Goal: Information Seeking & Learning: Check status

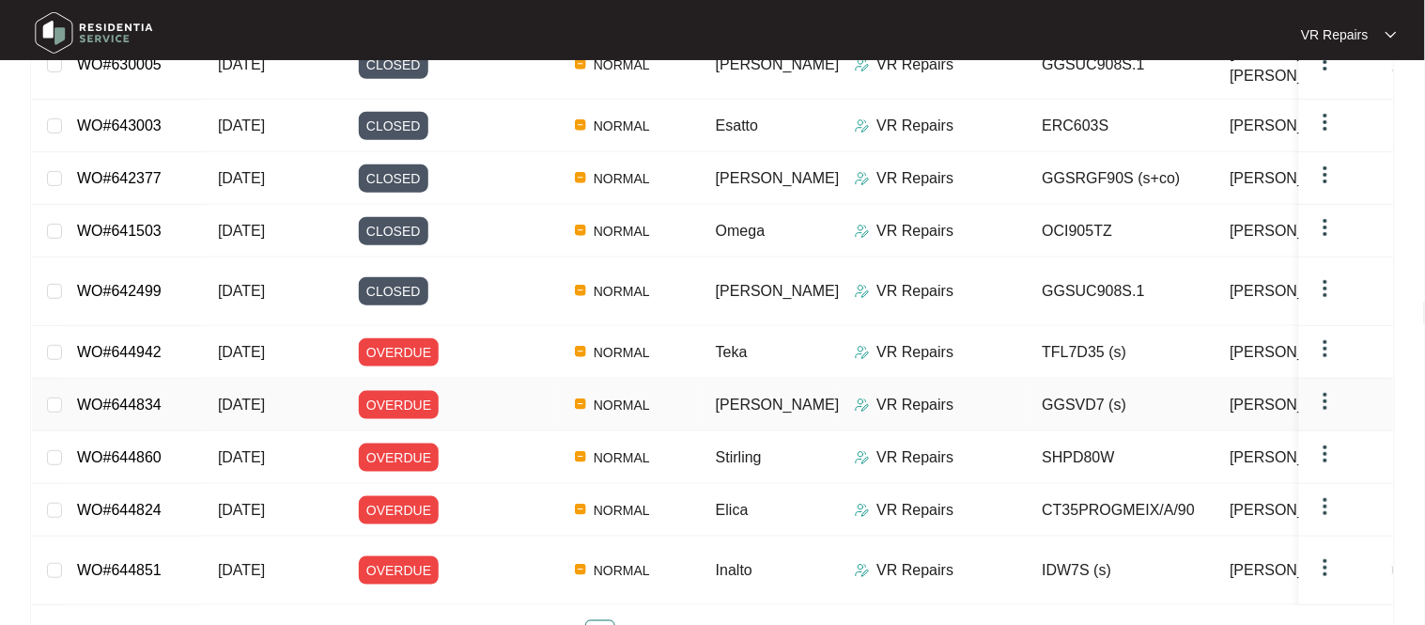
scroll to position [354, 0]
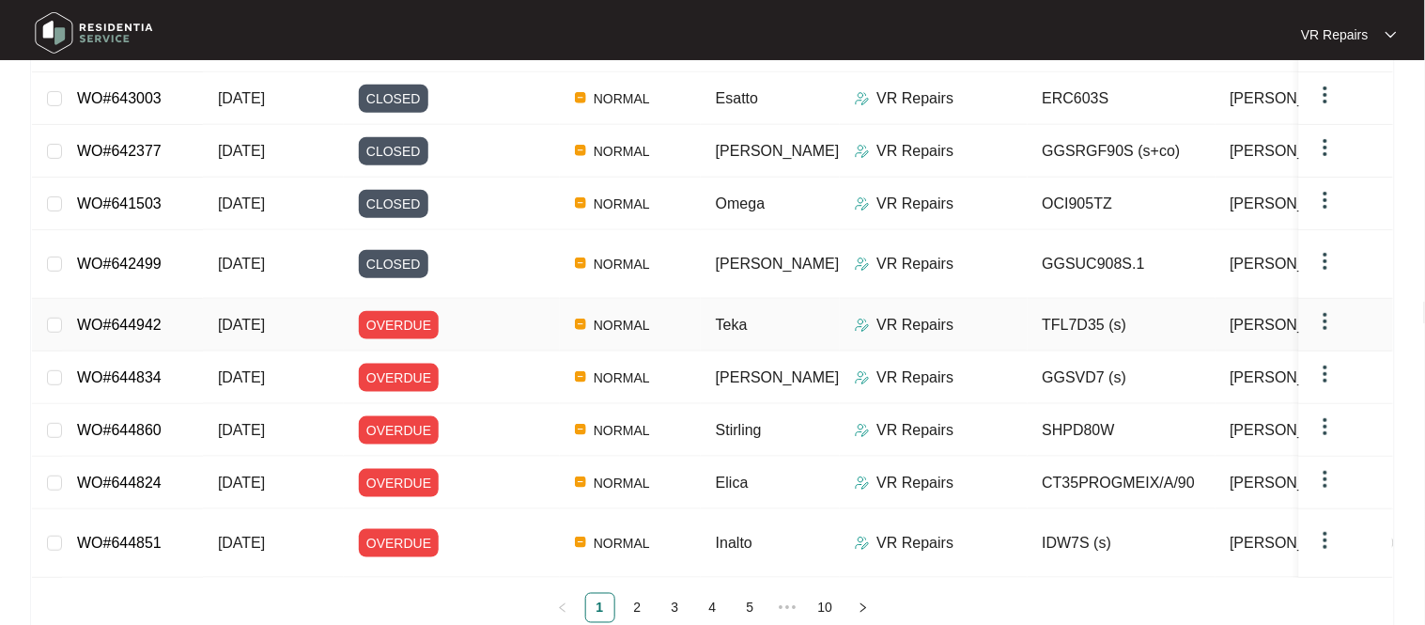
click at [131, 317] on link "WO#644942" at bounding box center [119, 325] width 85 height 16
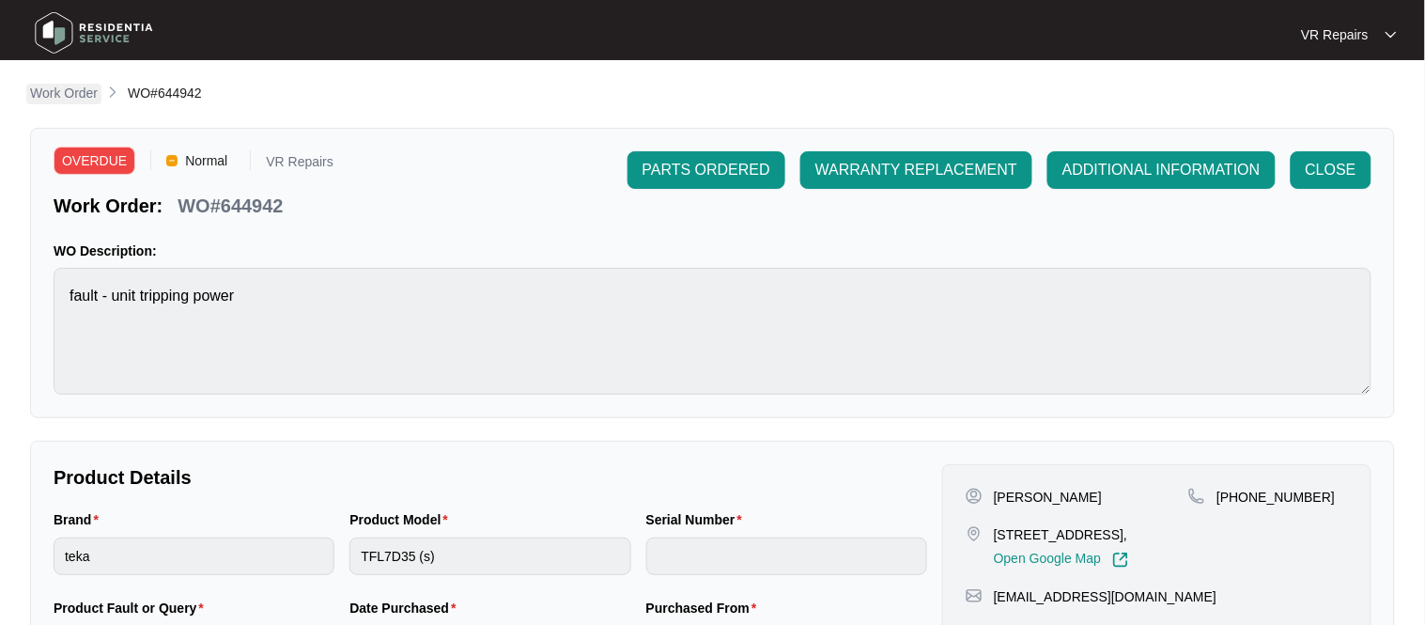
click at [72, 96] on p "Work Order" at bounding box center [64, 93] width 68 height 19
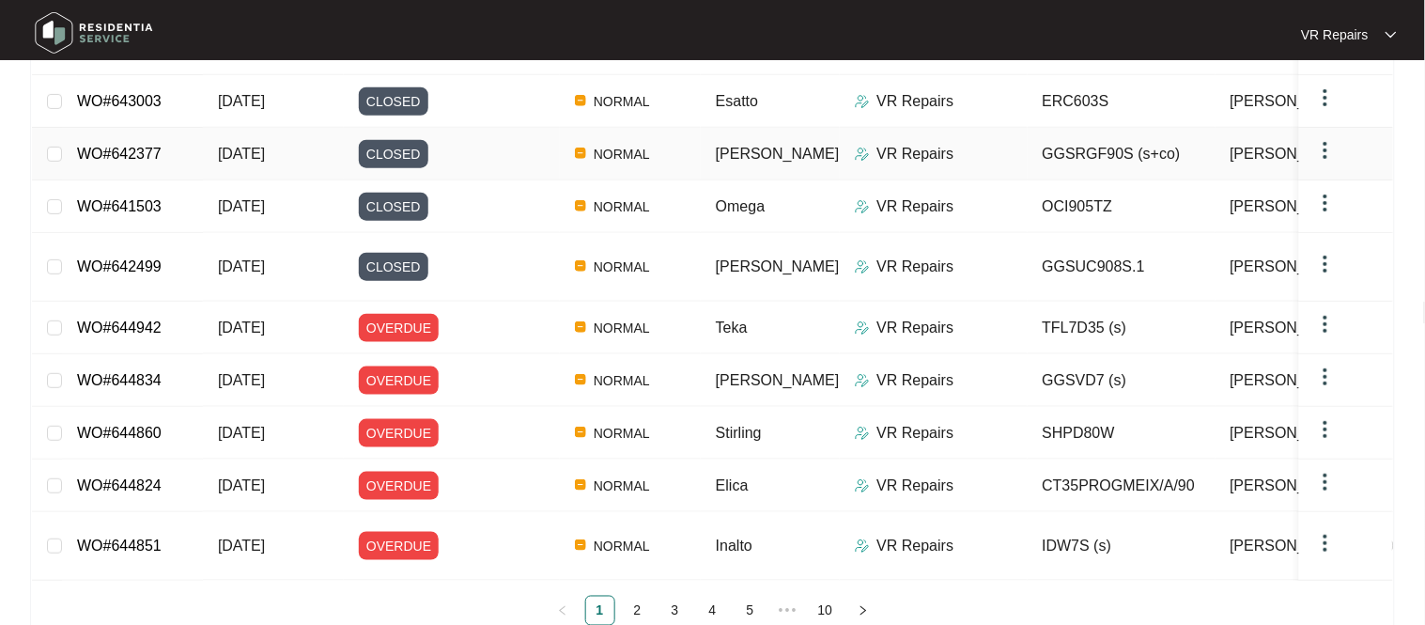
scroll to position [354, 0]
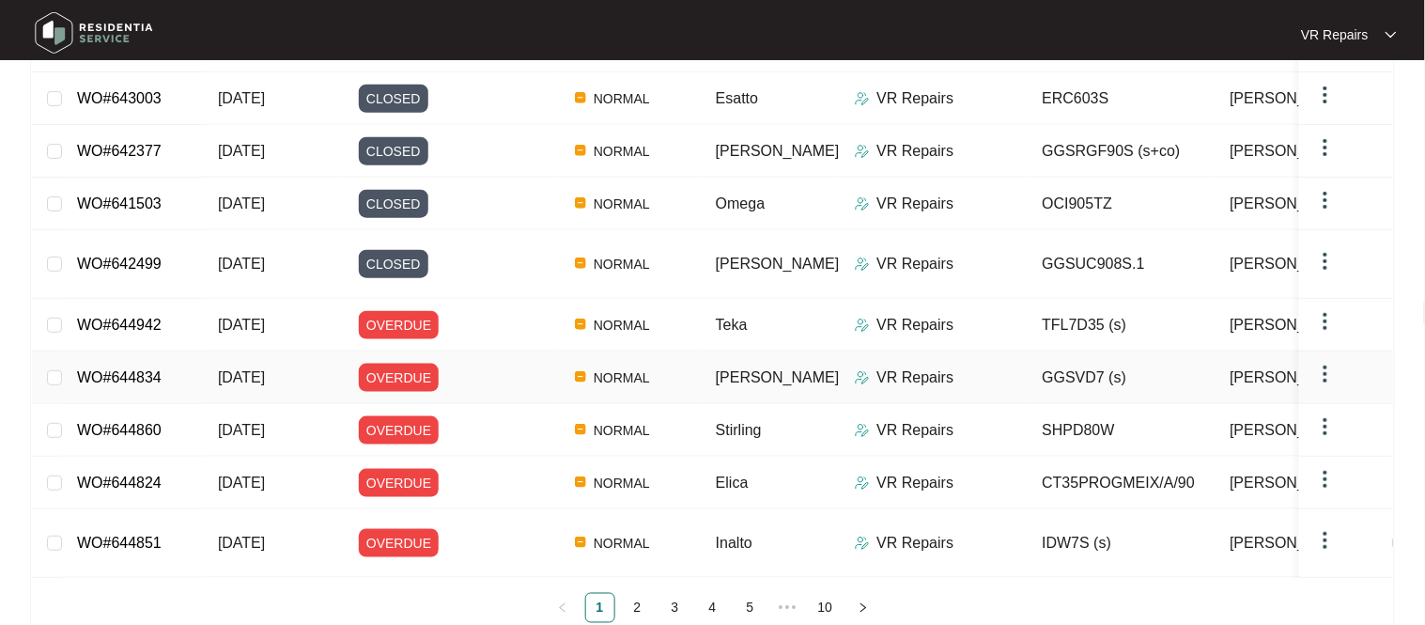
click at [152, 369] on link "WO#644834" at bounding box center [119, 377] width 85 height 16
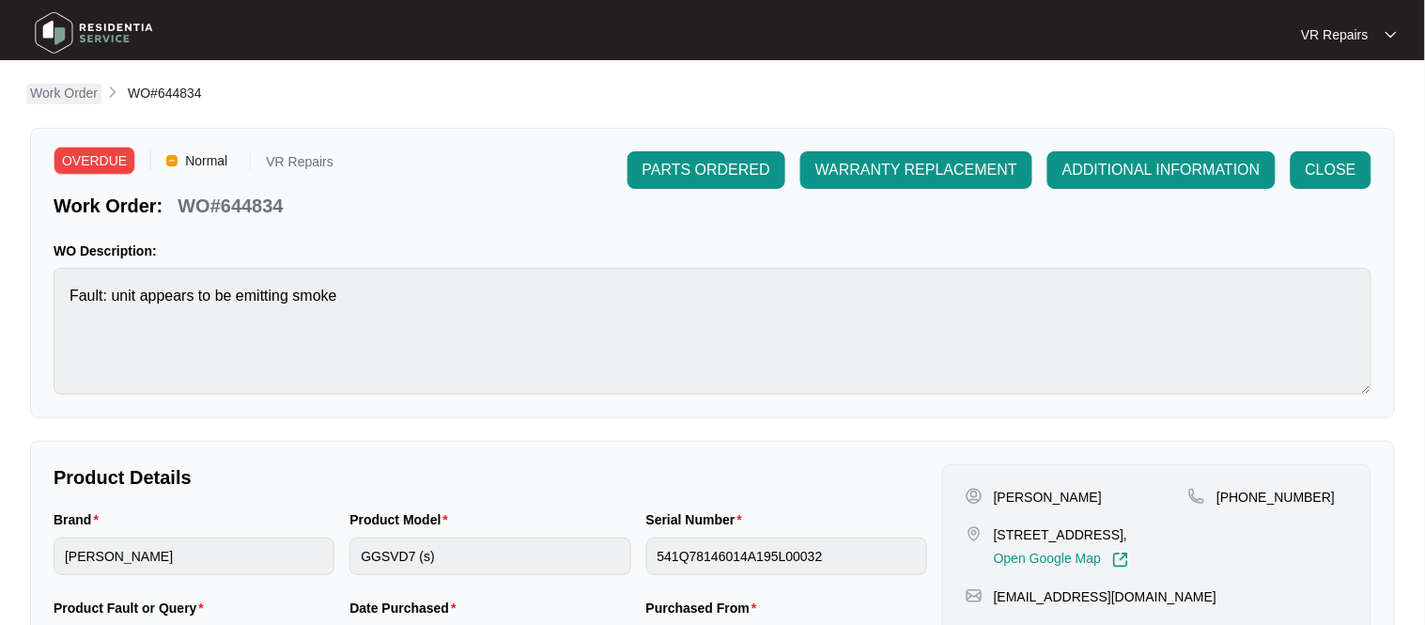
click at [73, 92] on p "Work Order" at bounding box center [64, 93] width 68 height 19
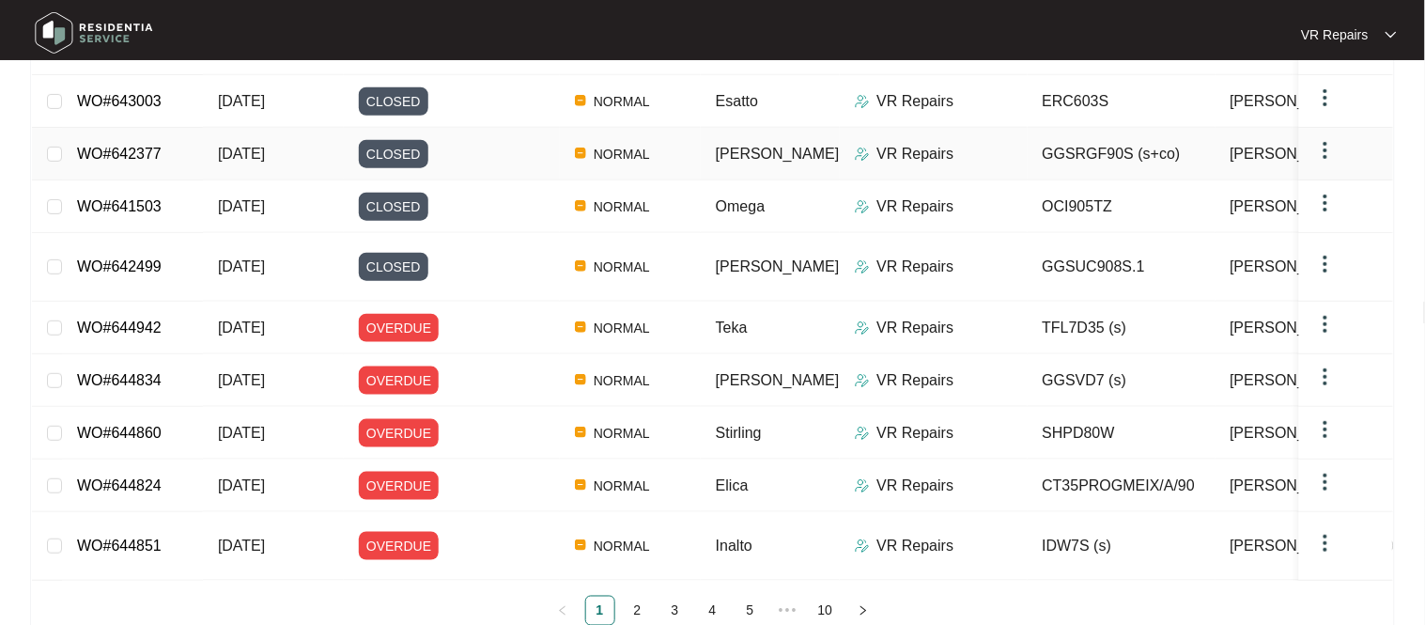
scroll to position [354, 0]
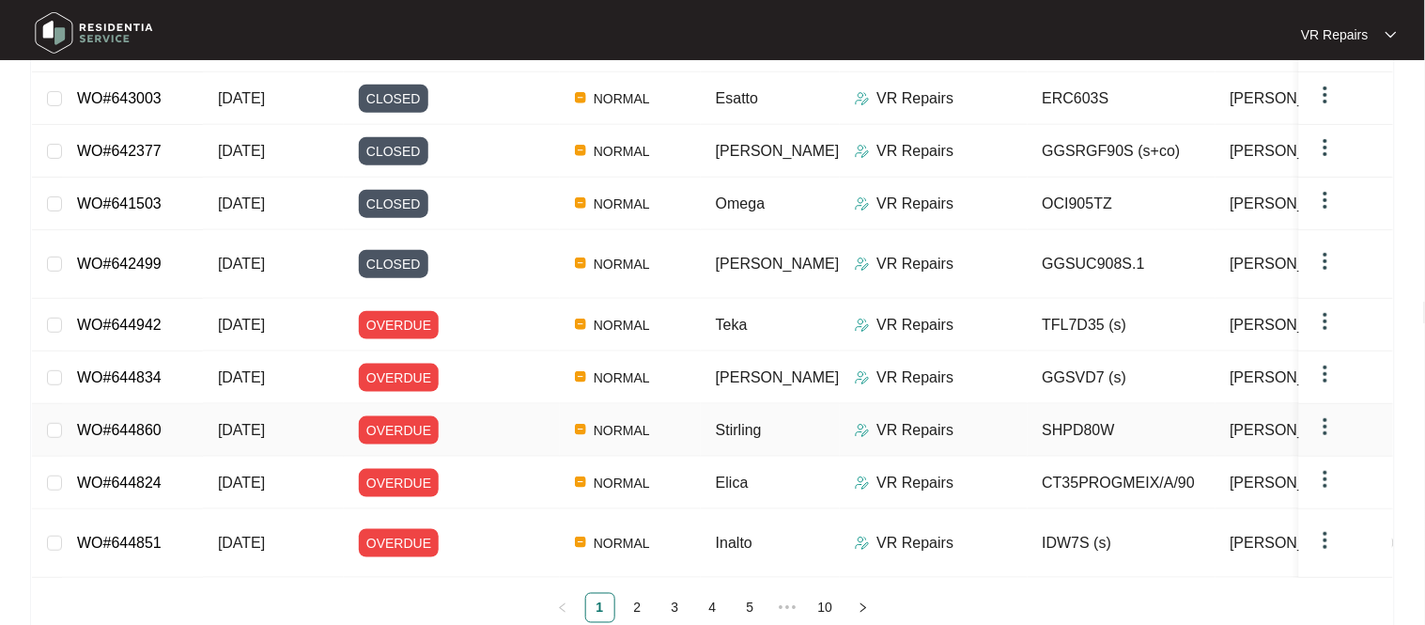
click at [152, 422] on link "WO#644860" at bounding box center [119, 430] width 85 height 16
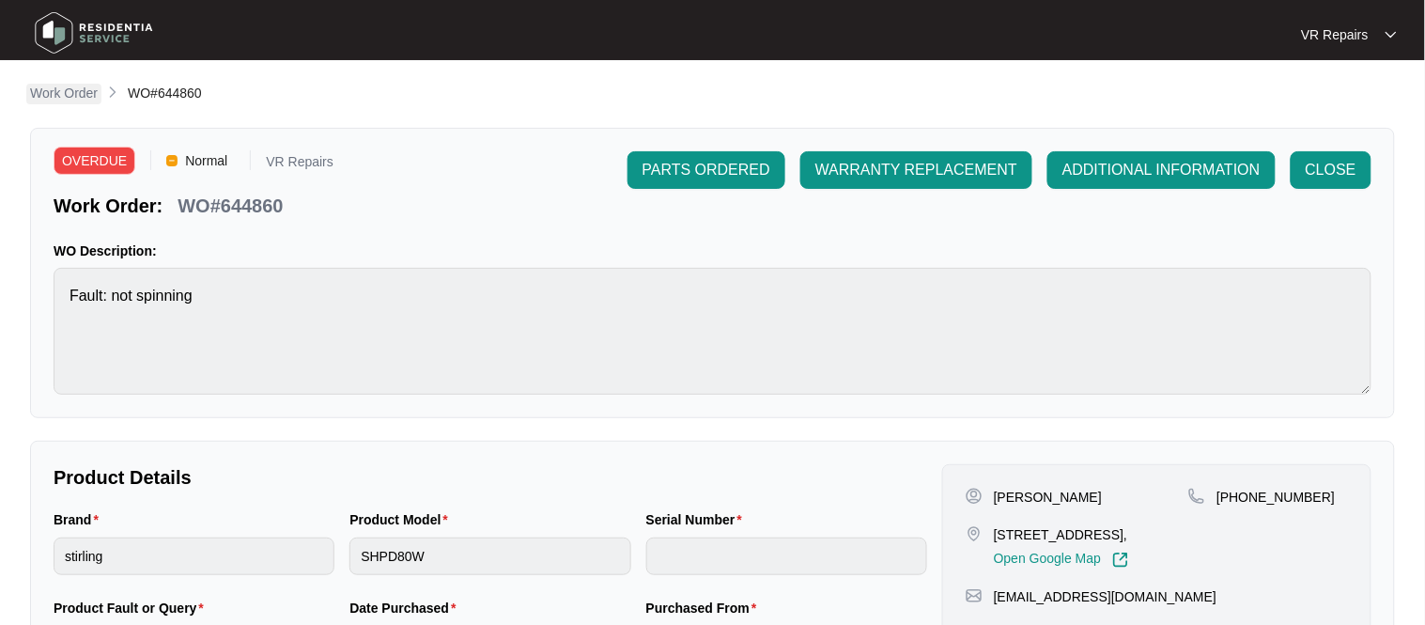
click at [37, 86] on p "Work Order" at bounding box center [64, 93] width 68 height 19
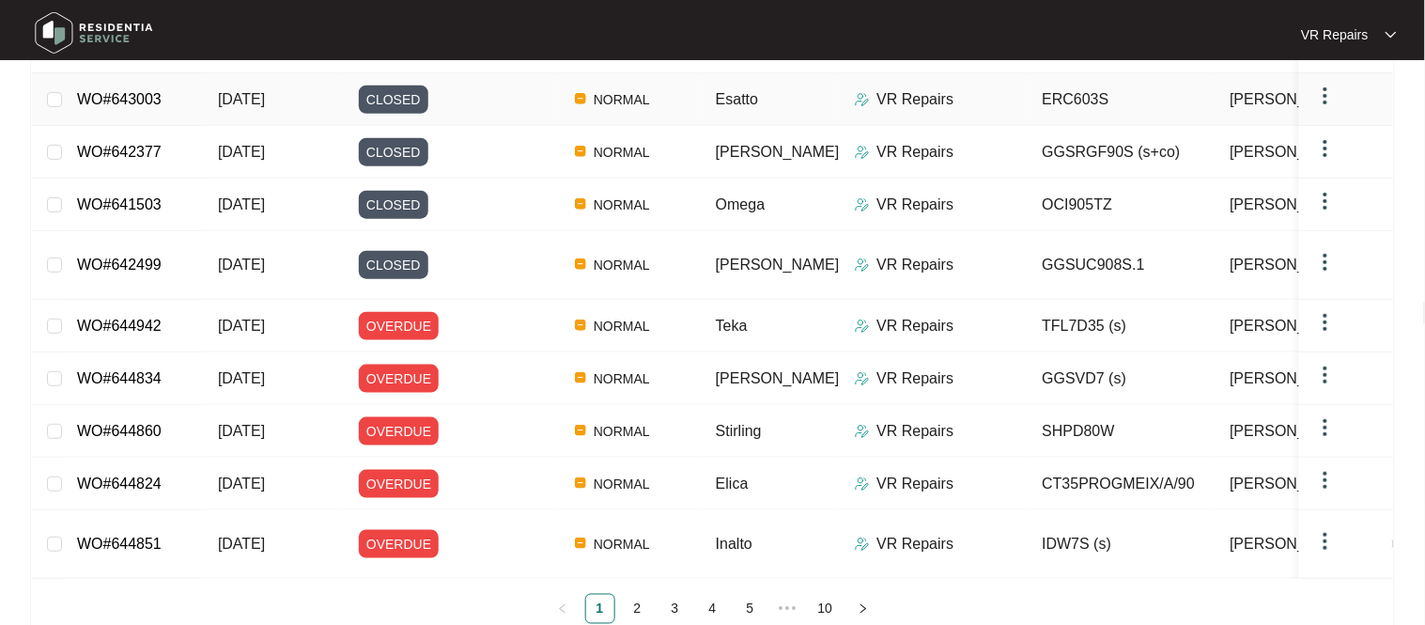
scroll to position [354, 0]
click at [132, 474] on link "WO#644824" at bounding box center [119, 482] width 85 height 16
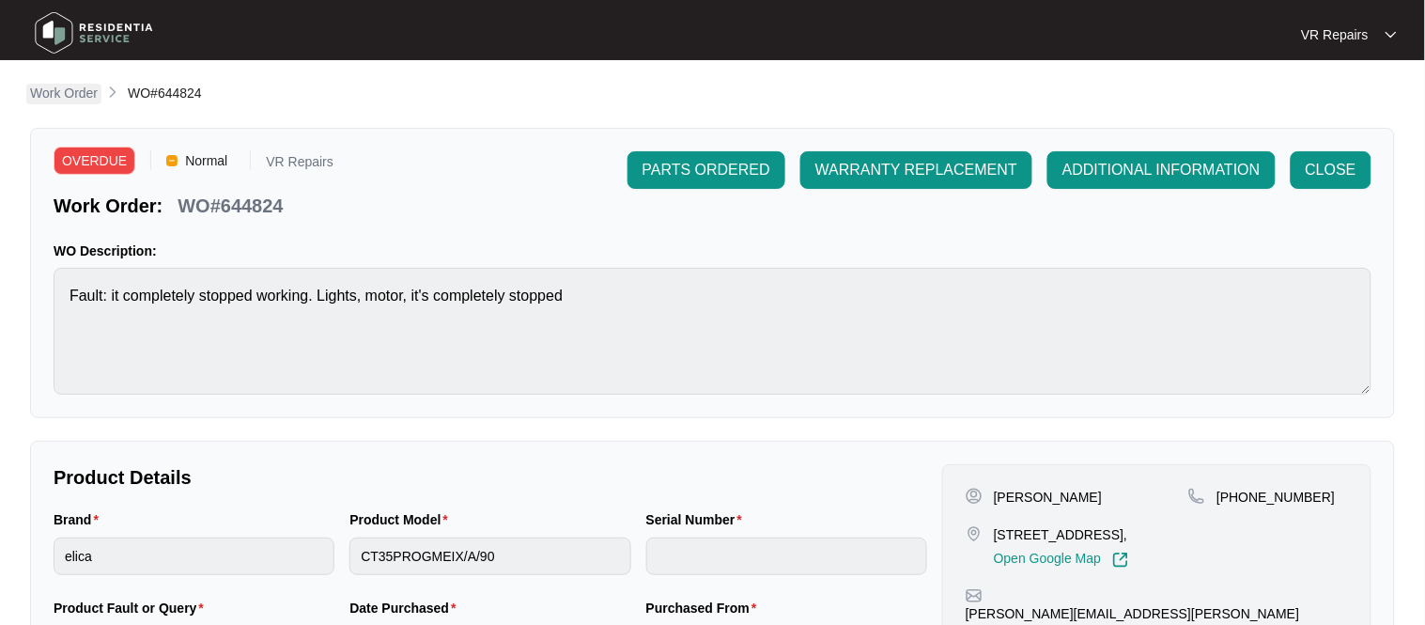
click at [79, 86] on p "Work Order" at bounding box center [64, 93] width 68 height 19
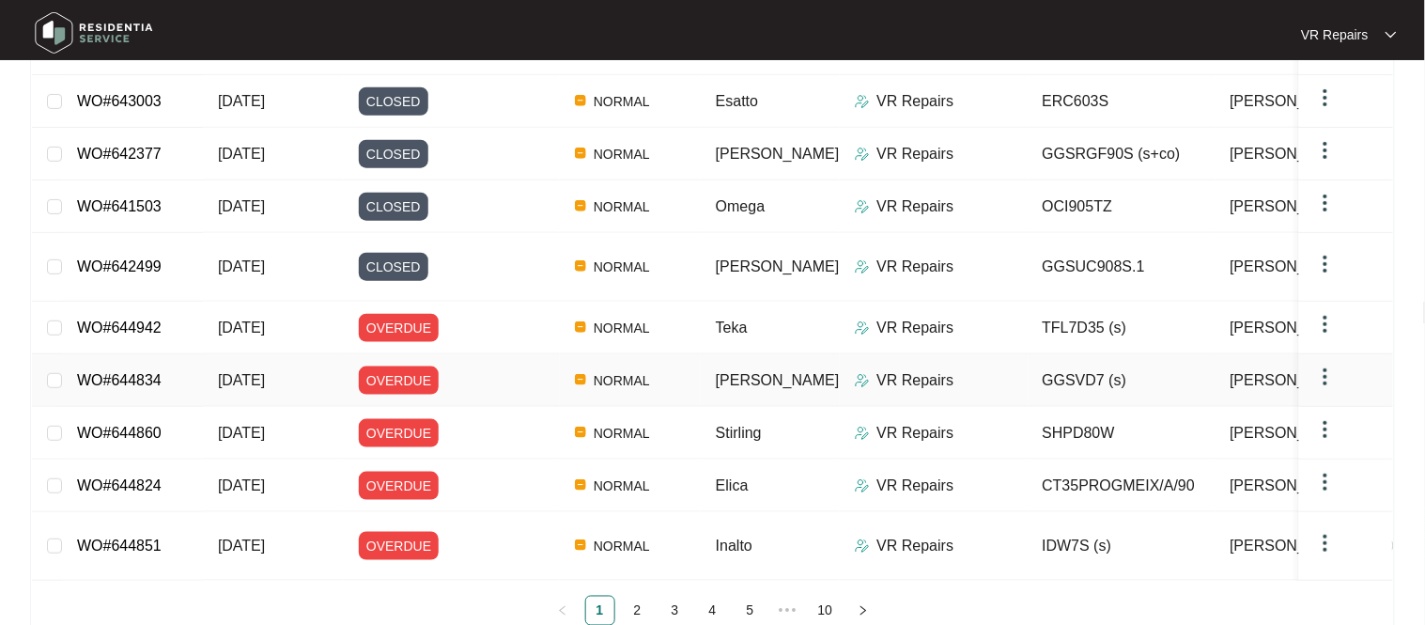
scroll to position [354, 0]
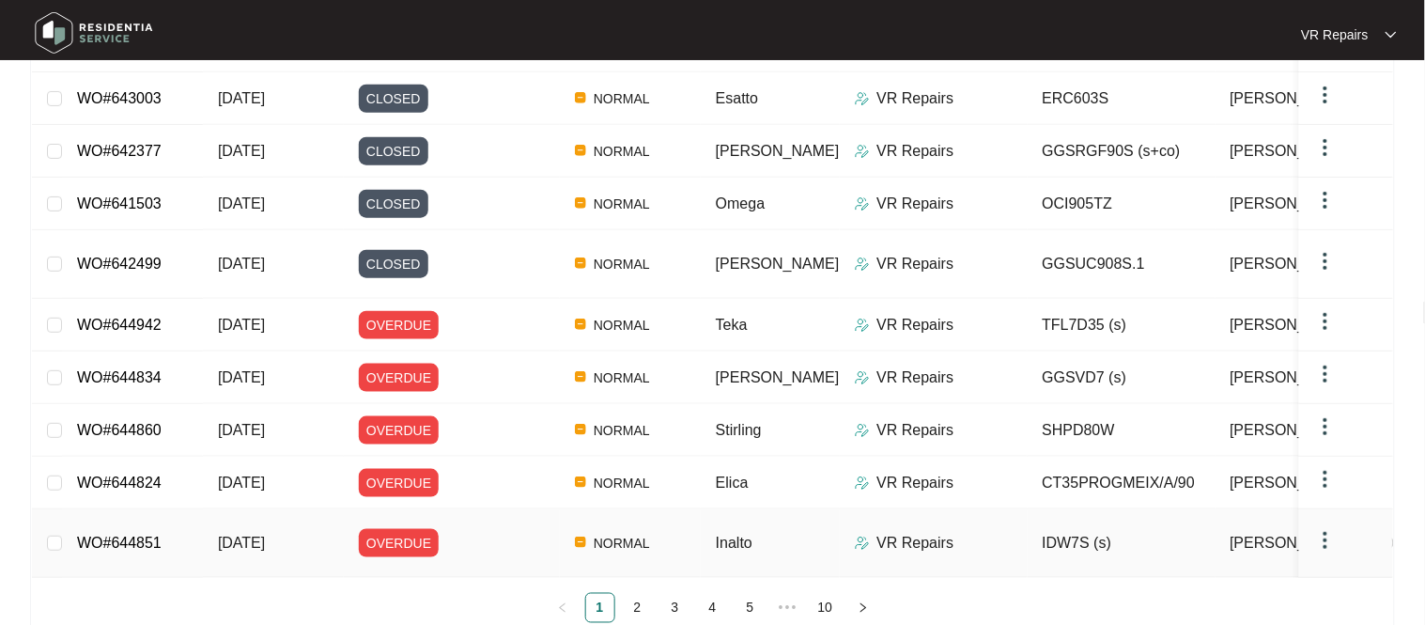
click at [154, 535] on link "WO#644851" at bounding box center [119, 543] width 85 height 16
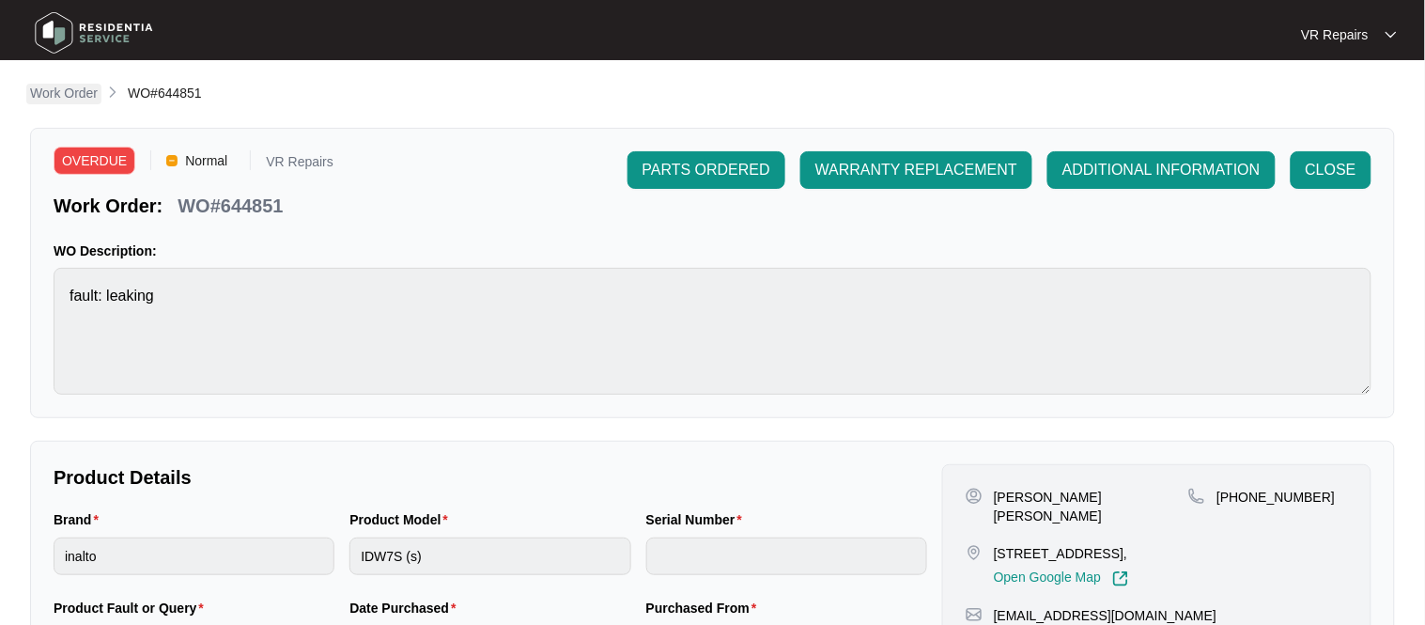
click at [81, 91] on p "Work Order" at bounding box center [64, 93] width 68 height 19
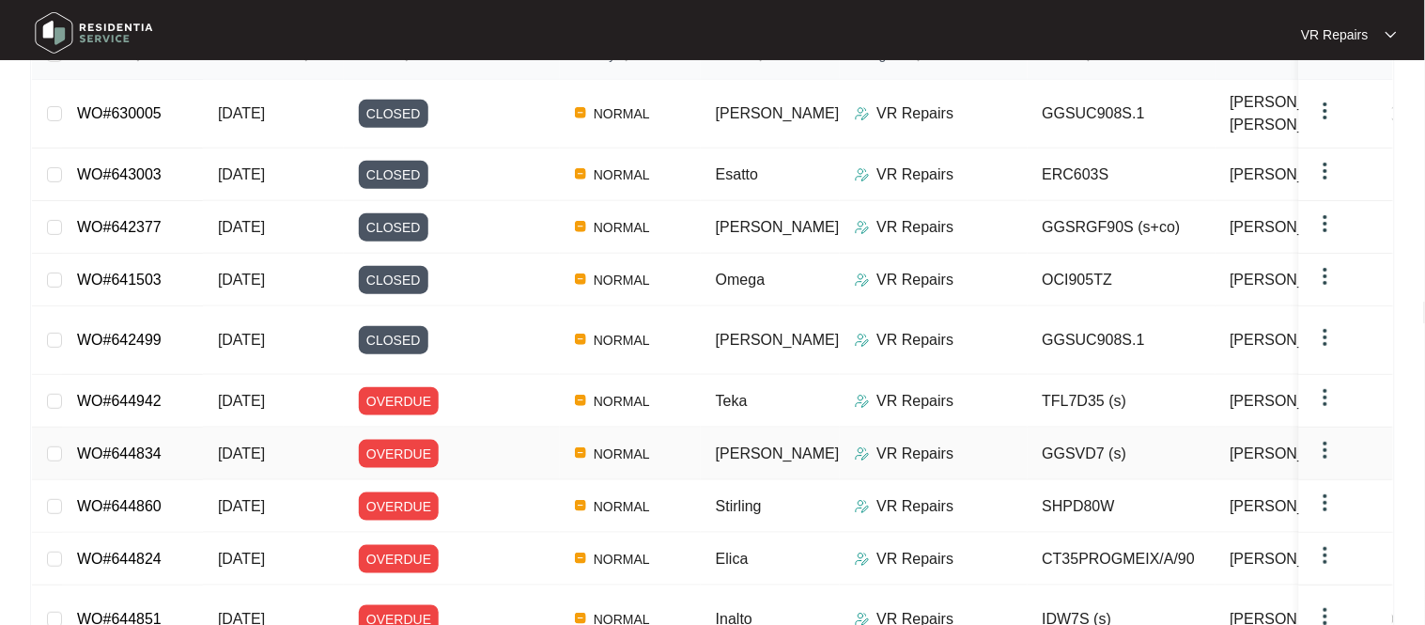
scroll to position [354, 0]
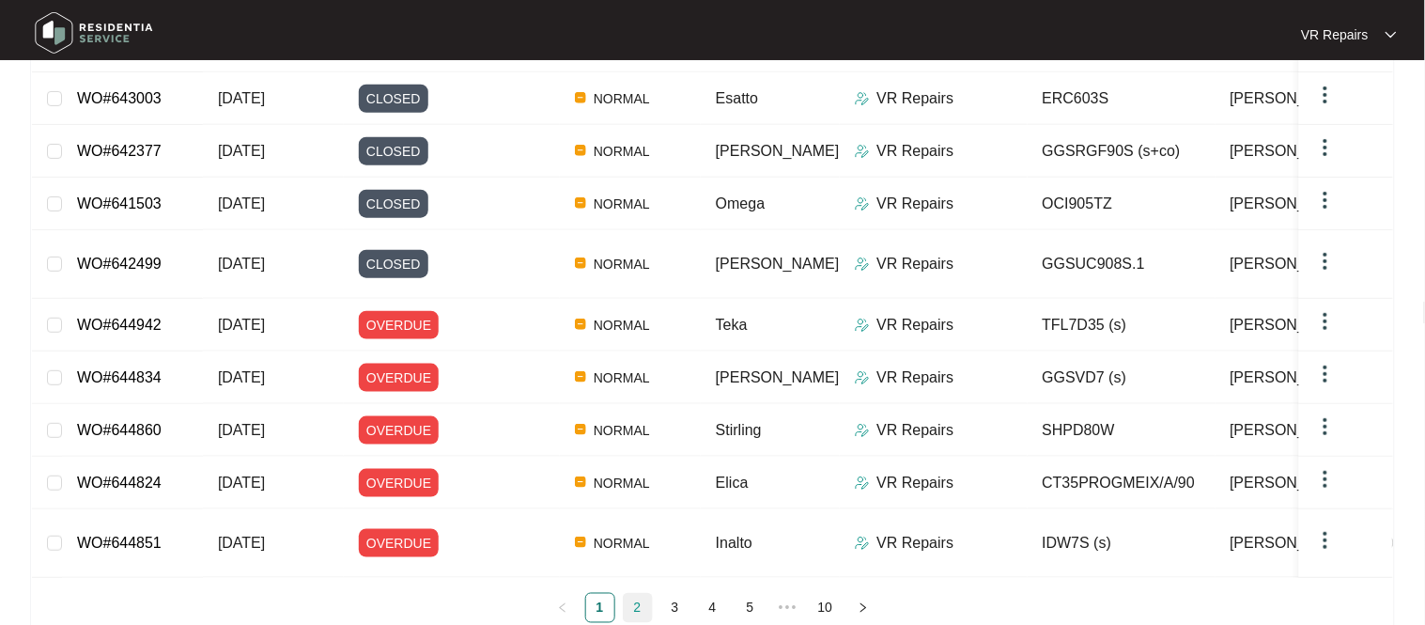
click at [635, 594] on link "2" at bounding box center [638, 608] width 28 height 28
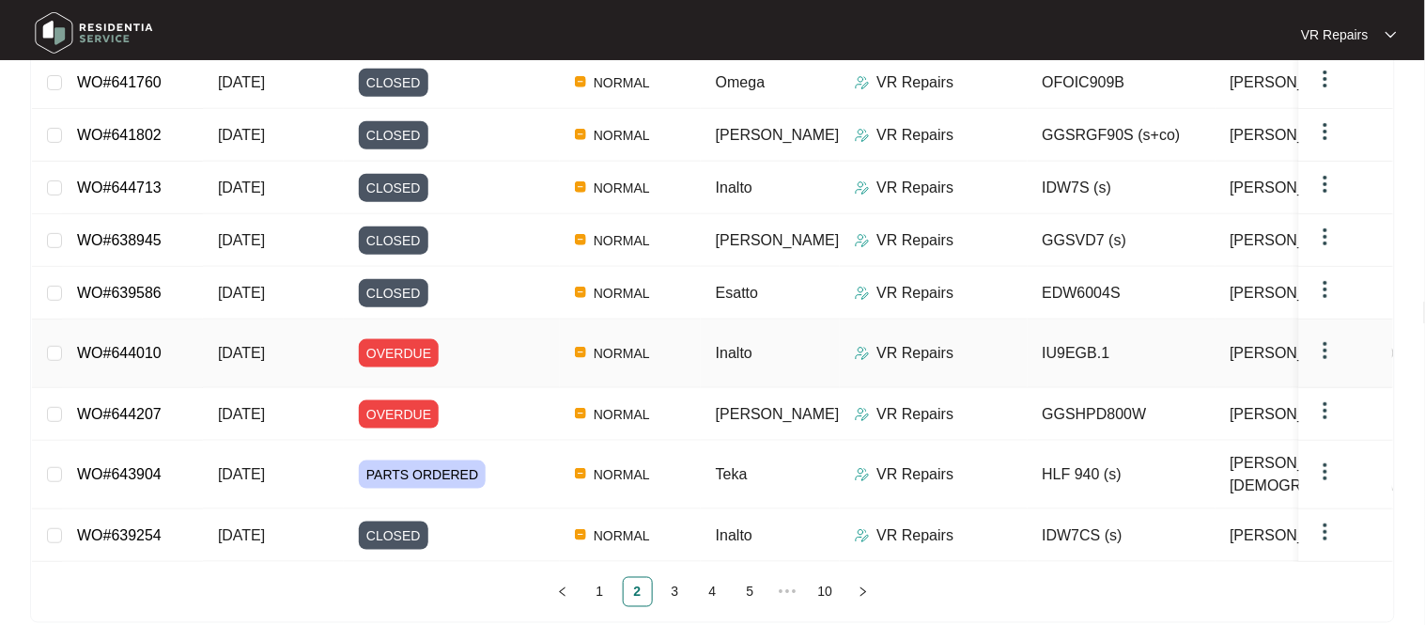
click at [163, 345] on td "WO#644010" at bounding box center [132, 353] width 141 height 69
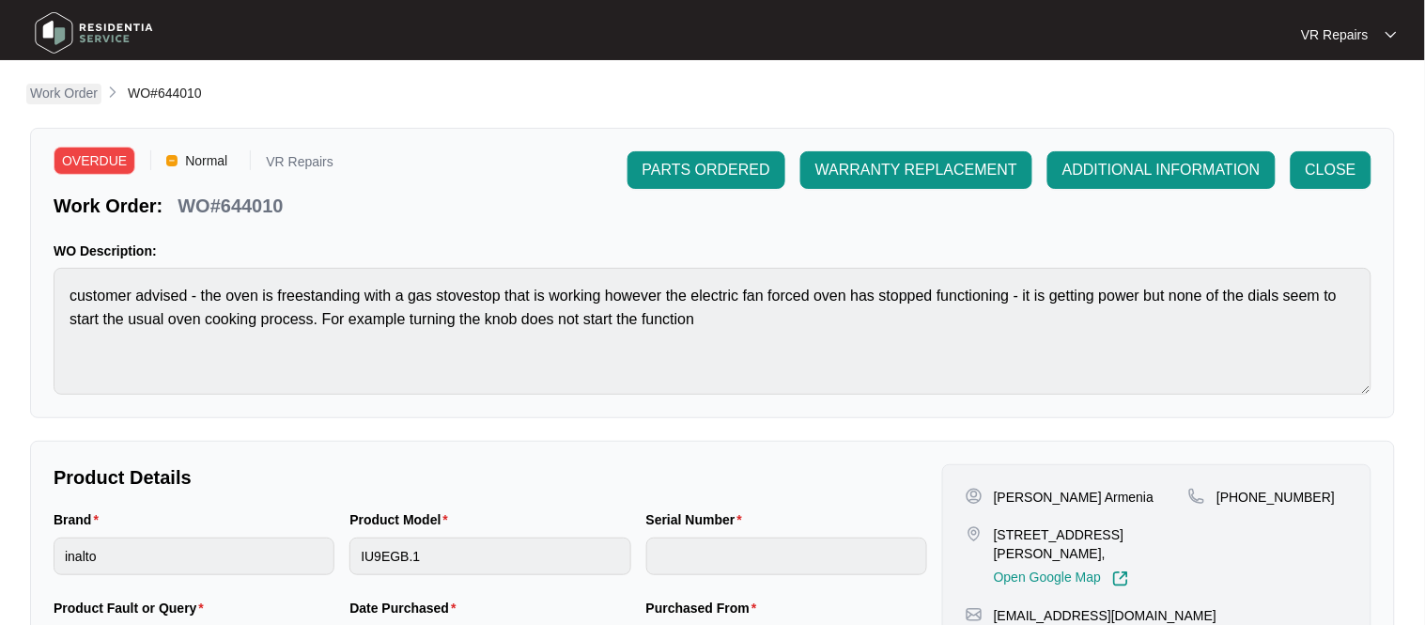
click at [52, 96] on p "Work Order" at bounding box center [64, 93] width 68 height 19
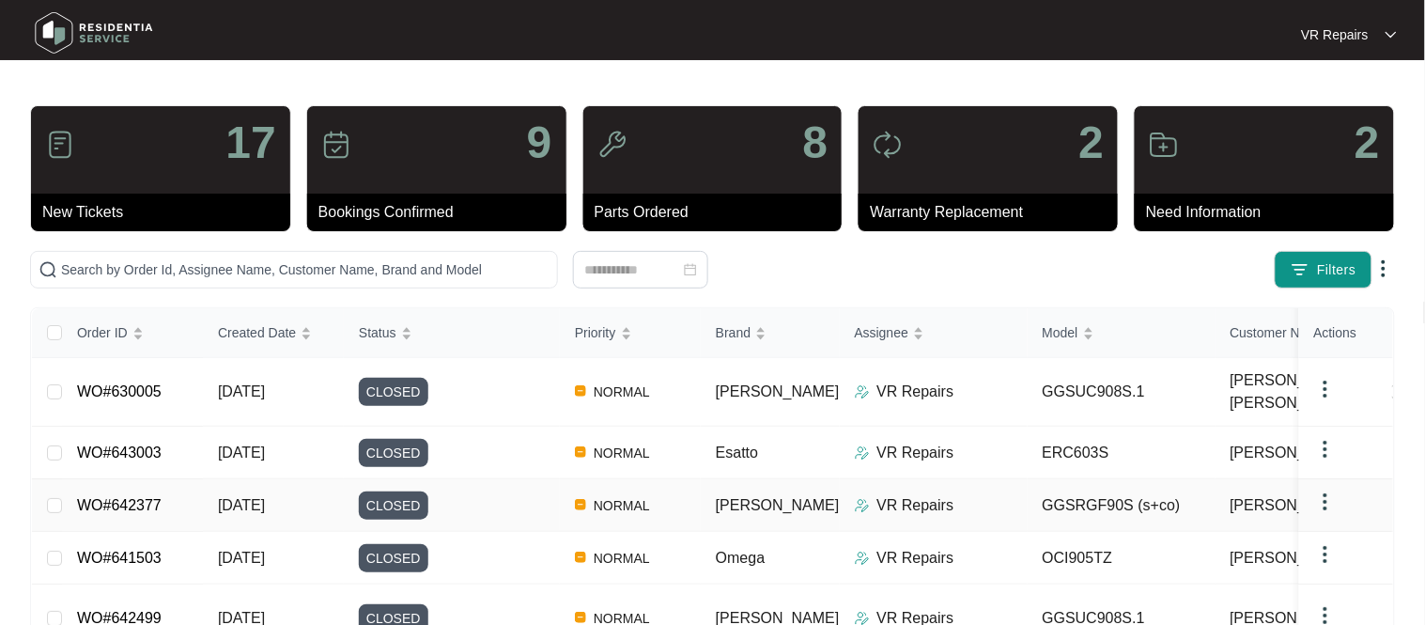
scroll to position [354, 0]
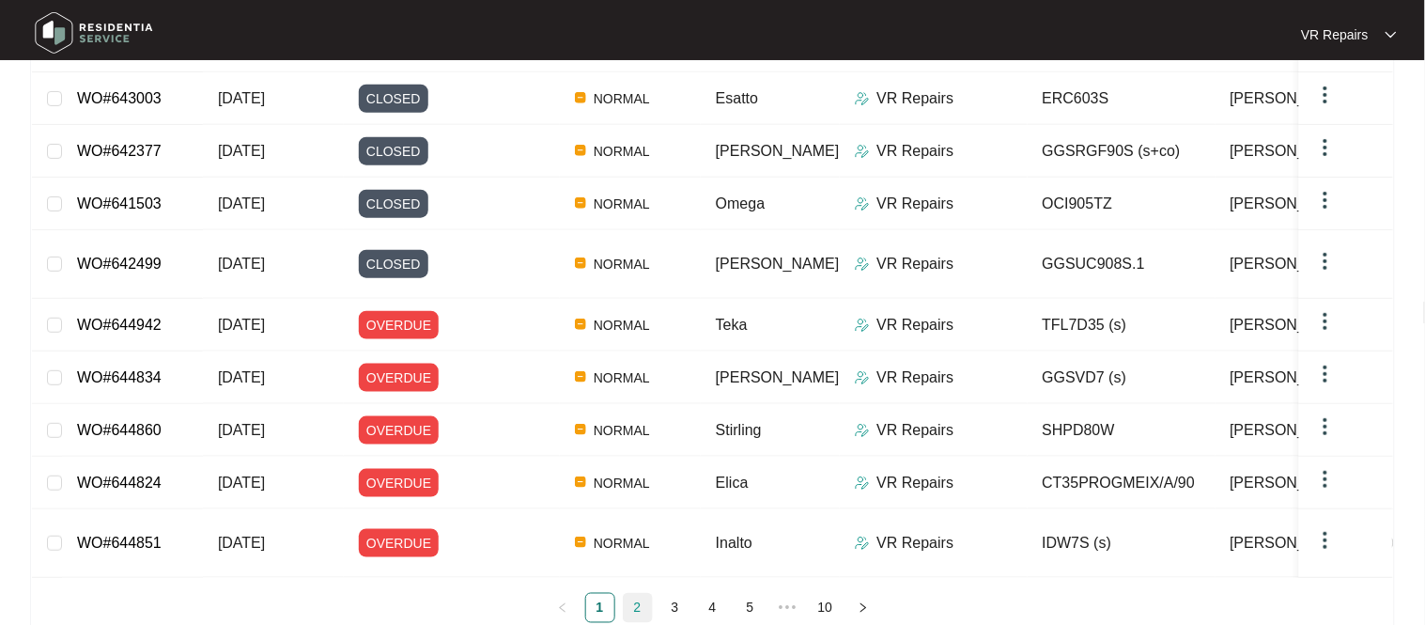
click at [637, 594] on link "2" at bounding box center [638, 608] width 28 height 28
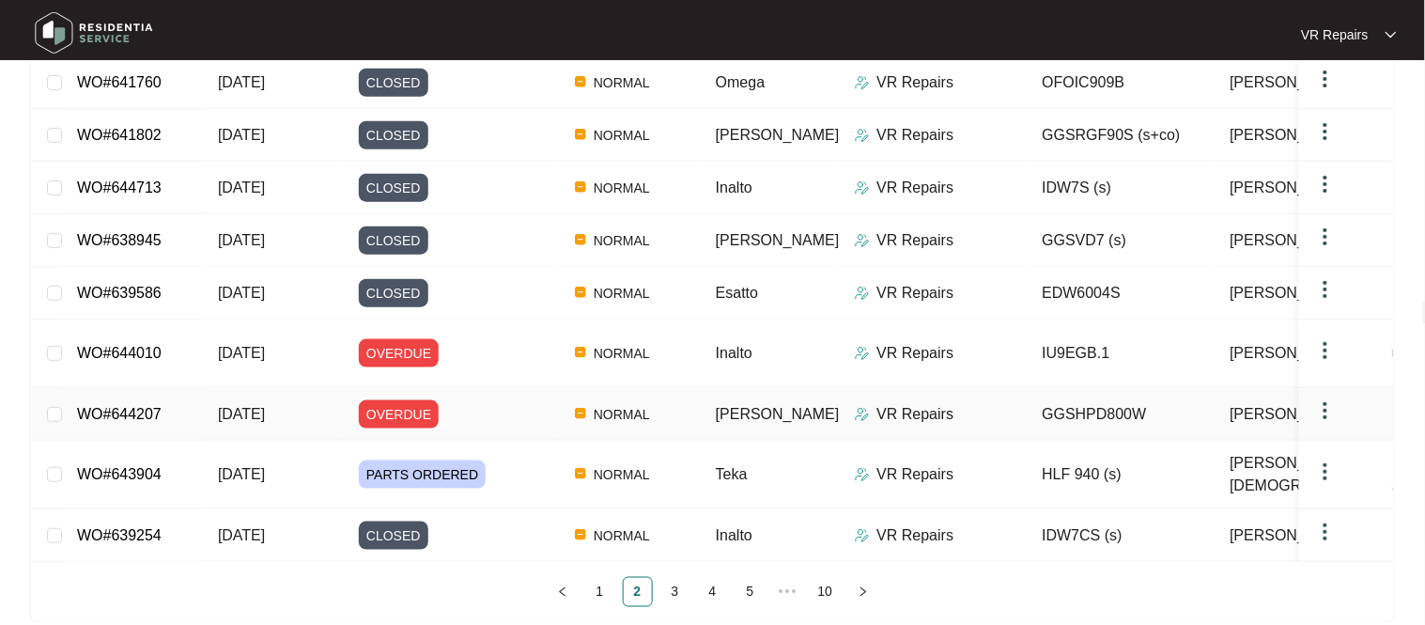
click at [127, 389] on td "WO#644207" at bounding box center [132, 414] width 141 height 53
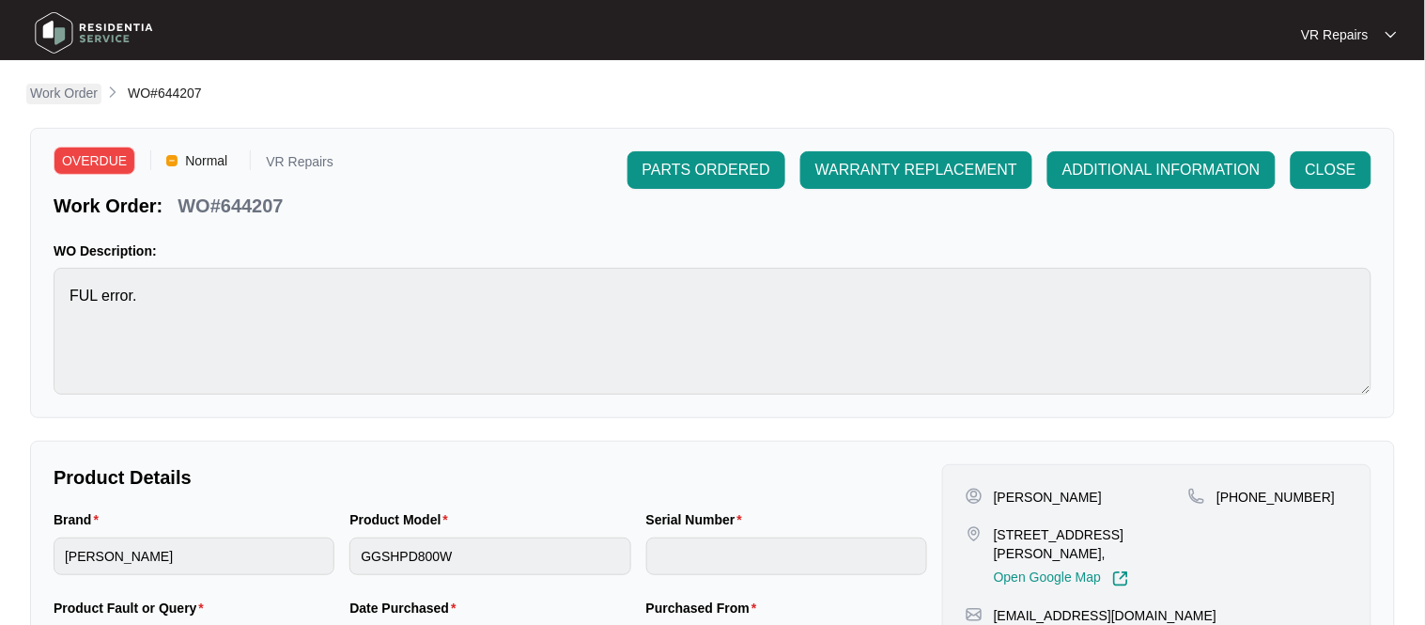
click at [70, 89] on p "Work Order" at bounding box center [64, 93] width 68 height 19
